Goal: Contribute content: Add original content to the website for others to see

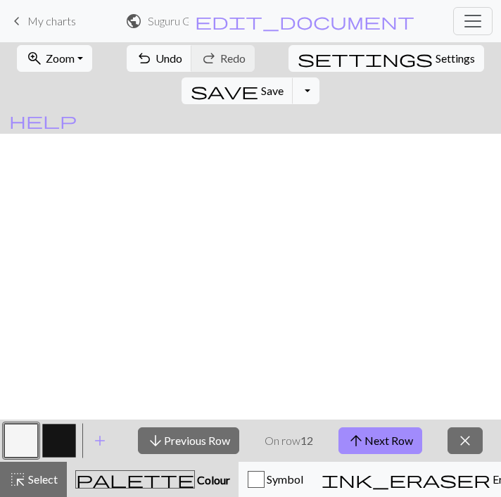
scroll to position [1357, 665]
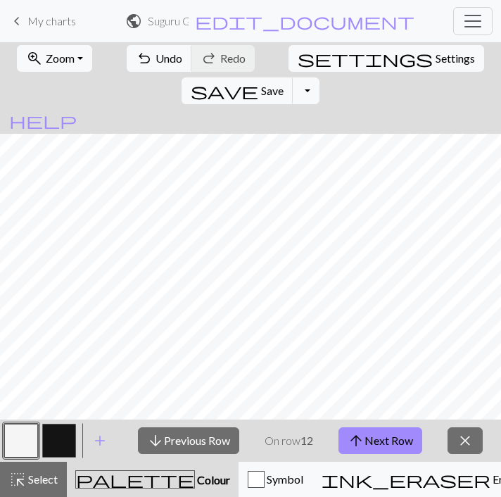
click at [51, 19] on span "My charts" at bounding box center [51, 20] width 49 height 13
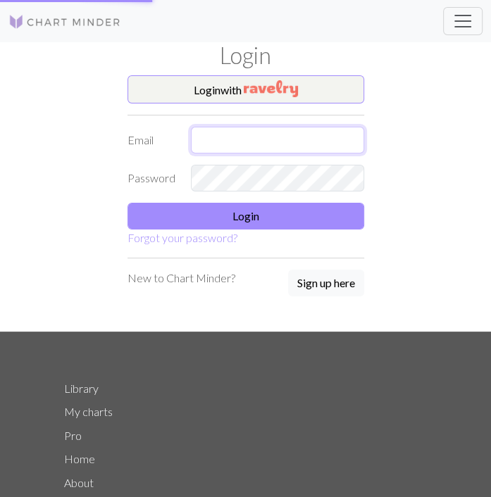
type input "[EMAIL_ADDRESS][DOMAIN_NAME]"
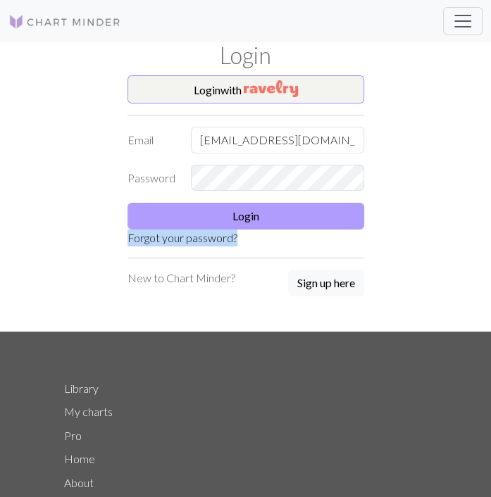
drag, startPoint x: 264, startPoint y: 230, endPoint x: 270, endPoint y: 221, distance: 10.2
click at [270, 221] on form "Login with Email [EMAIL_ADDRESS][DOMAIN_NAME] Password Login Forgot your passwo…" at bounding box center [245, 160] width 237 height 171
click at [270, 221] on button "Login" at bounding box center [245, 216] width 237 height 27
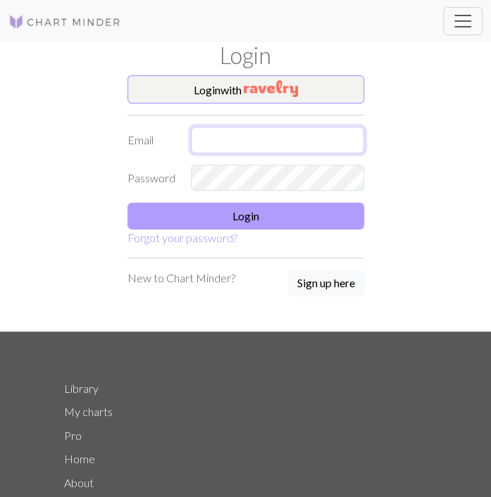
type input "[EMAIL_ADDRESS][DOMAIN_NAME]"
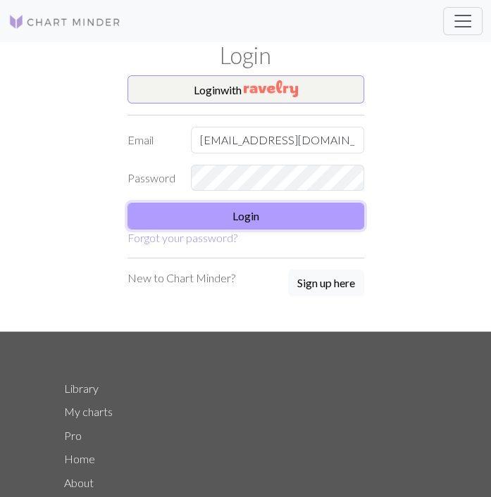
click at [271, 220] on button "Login" at bounding box center [245, 216] width 237 height 27
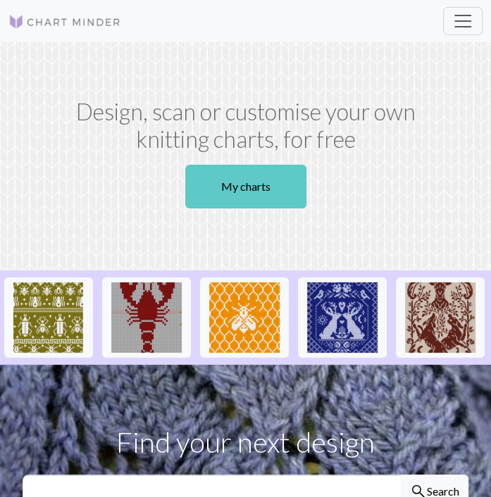
click at [261, 190] on link "My charts" at bounding box center [245, 187] width 121 height 44
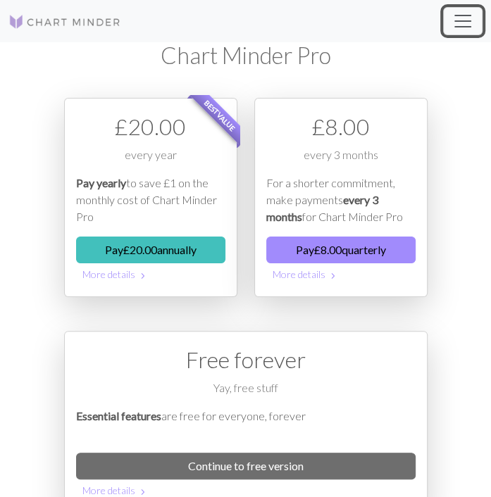
click at [473, 18] on button "Toggle navigation" at bounding box center [462, 21] width 39 height 28
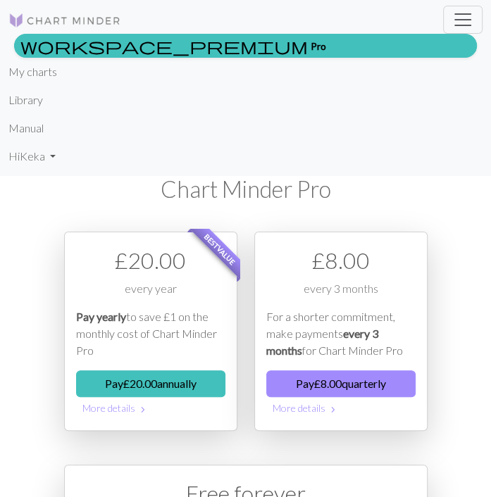
click at [340, 85] on li "My charts" at bounding box center [245, 72] width 474 height 28
click at [37, 75] on link "My charts" at bounding box center [32, 72] width 49 height 28
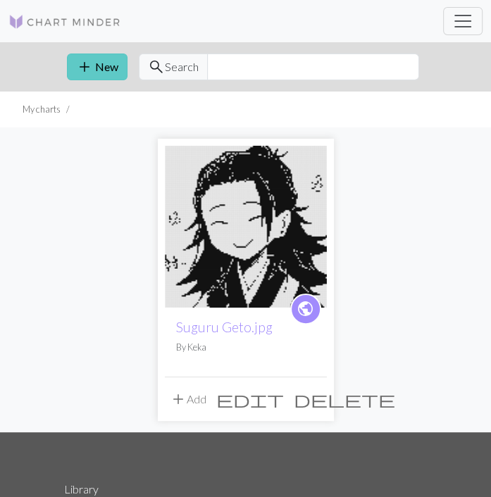
click at [104, 66] on button "add New" at bounding box center [97, 67] width 61 height 27
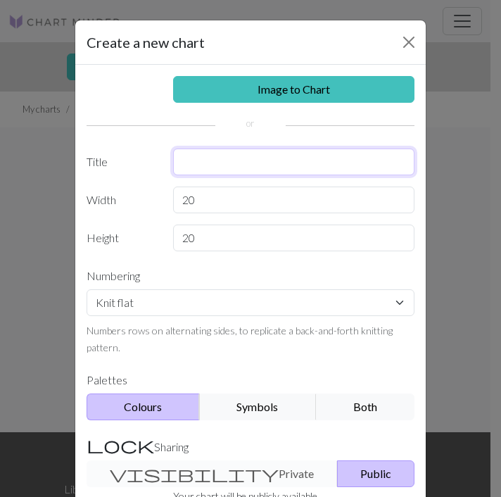
click at [243, 162] on input "text" at bounding box center [294, 162] width 242 height 27
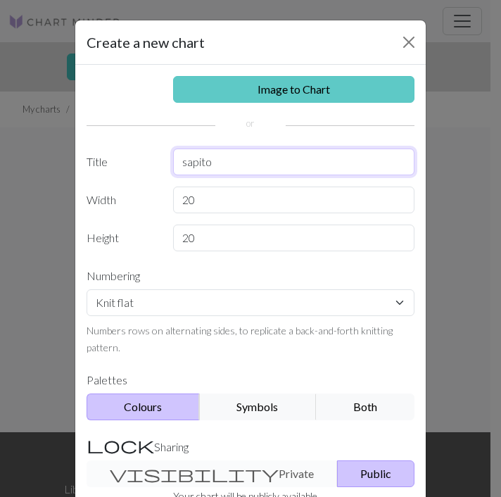
type input "sapito"
click at [273, 86] on link "Image to Chart" at bounding box center [294, 89] width 242 height 27
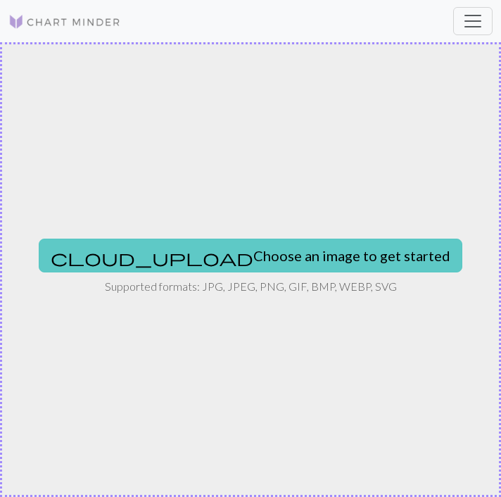
click at [320, 239] on button "cloud_upload Choose an image to get started" at bounding box center [251, 256] width 424 height 34
click at [305, 268] on button "cloud_upload Choose an image to get started" at bounding box center [251, 256] width 424 height 34
